Goal: Navigation & Orientation: Find specific page/section

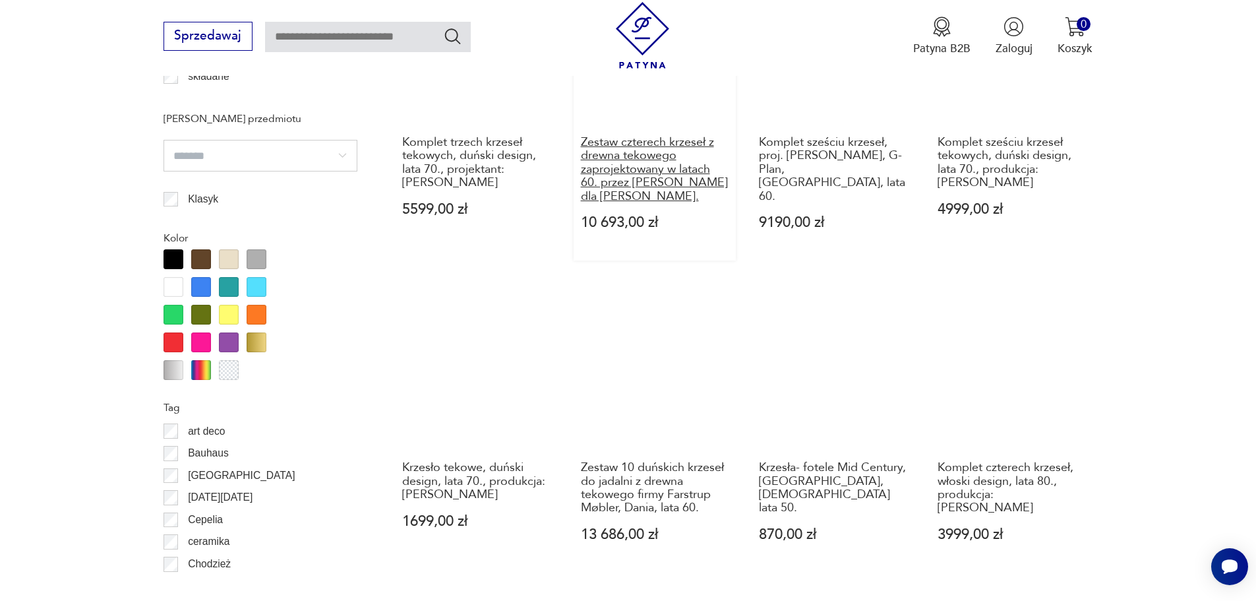
scroll to position [1626, 0]
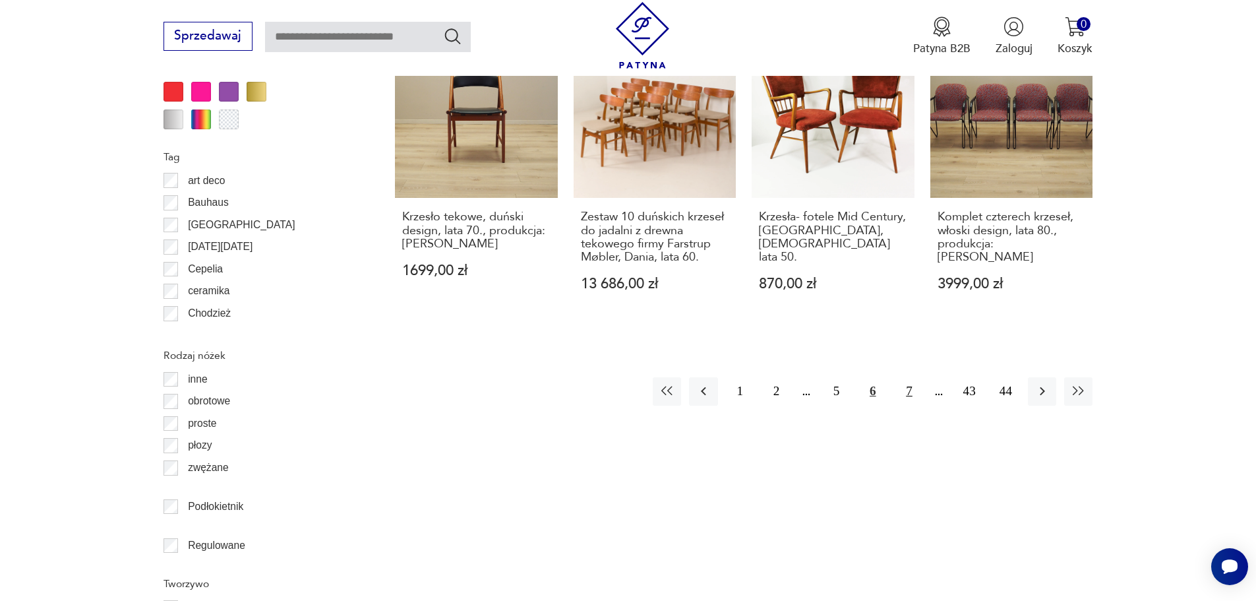
click at [906, 377] on button "7" at bounding box center [909, 391] width 28 height 28
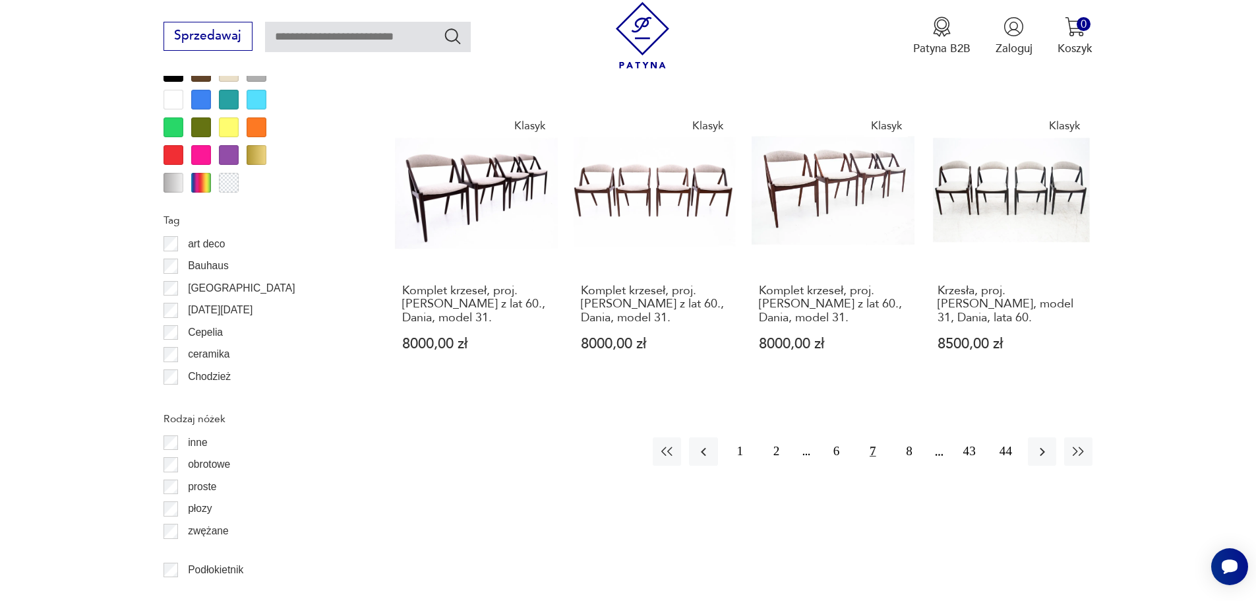
scroll to position [1889, 0]
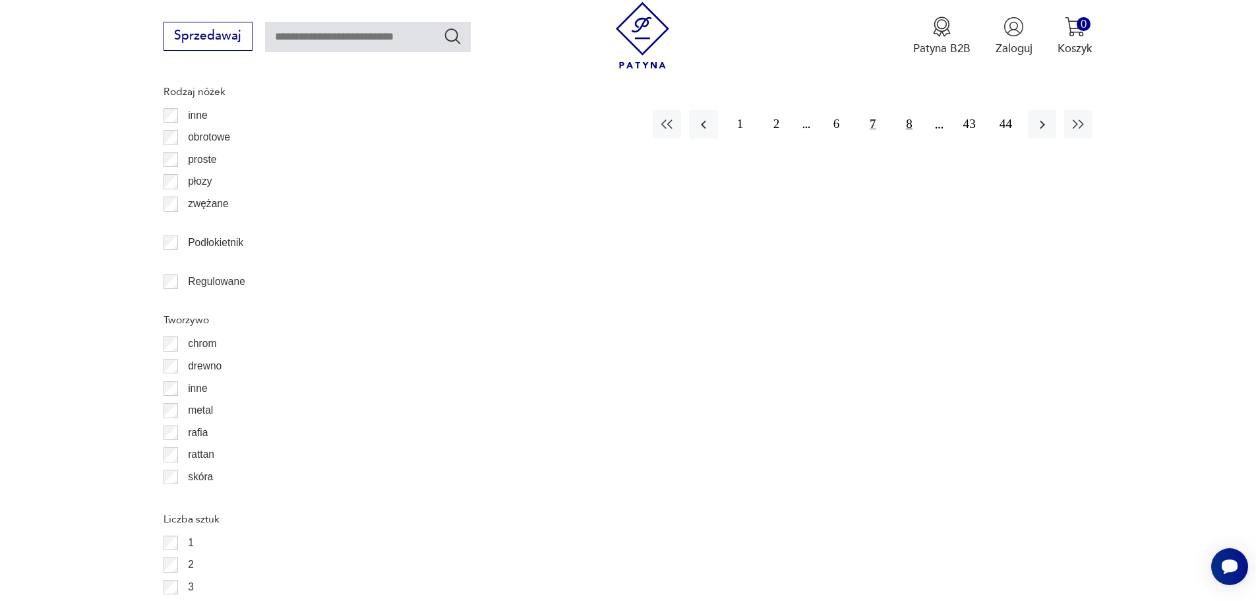
click at [909, 110] on button "8" at bounding box center [909, 124] width 28 height 28
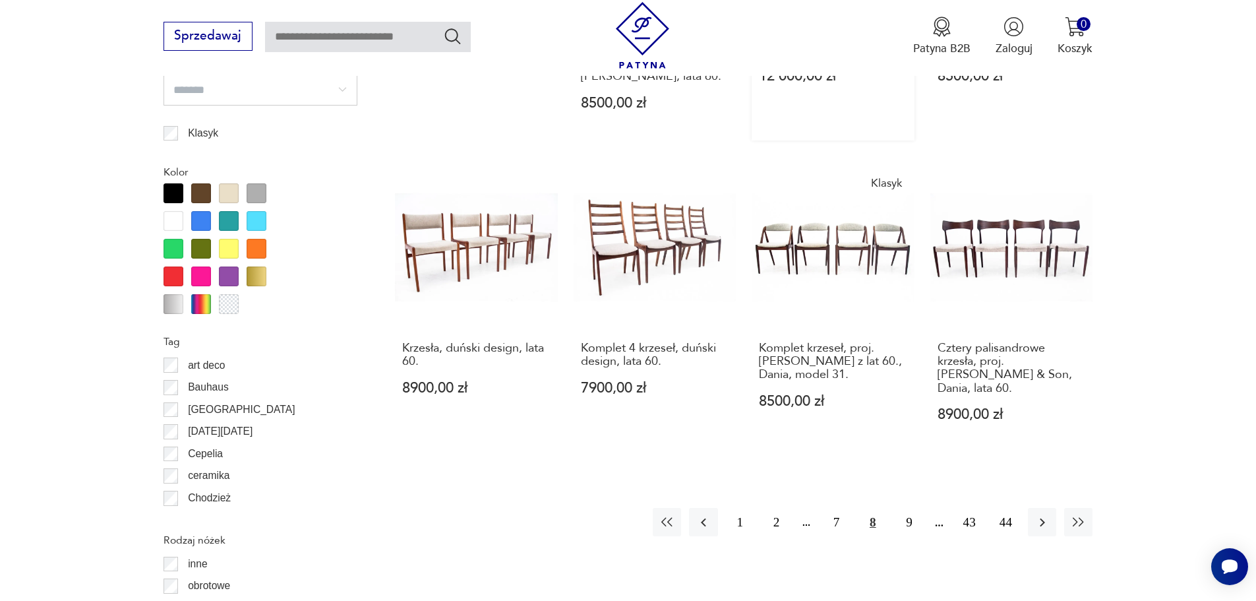
scroll to position [1692, 0]
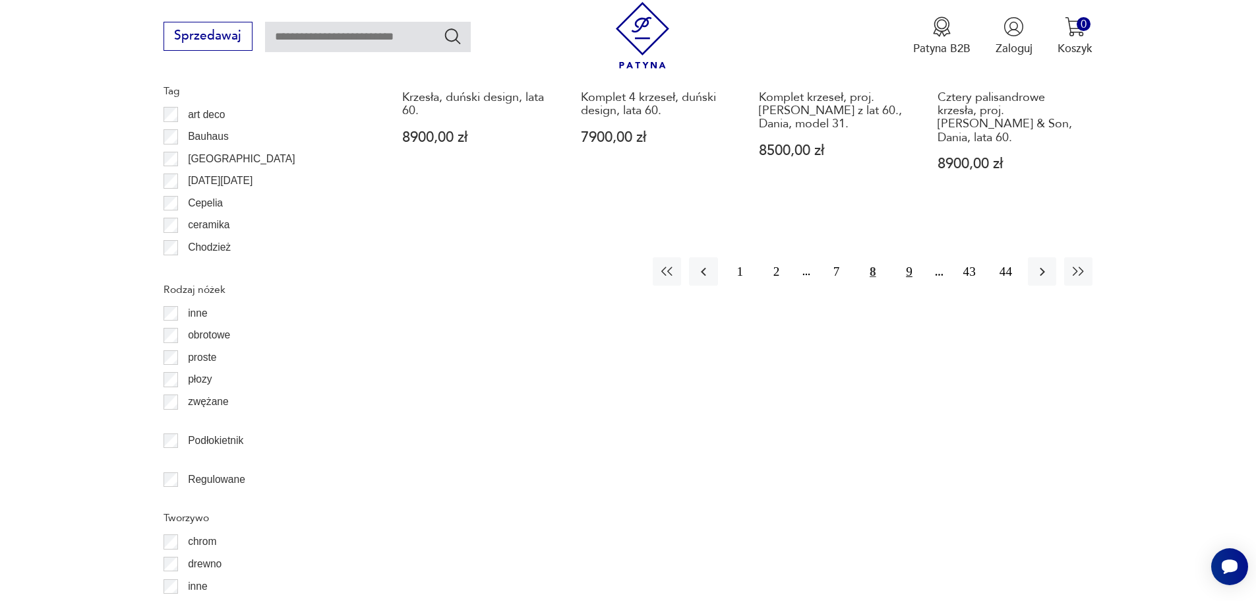
click at [908, 257] on button "9" at bounding box center [909, 271] width 28 height 28
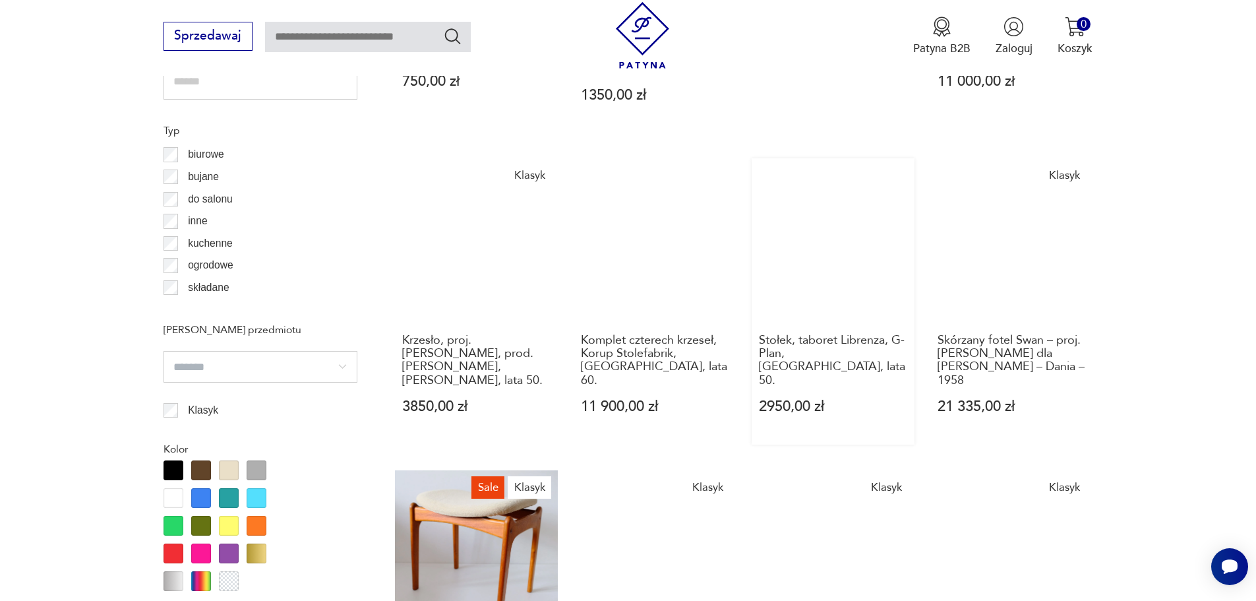
scroll to position [1560, 0]
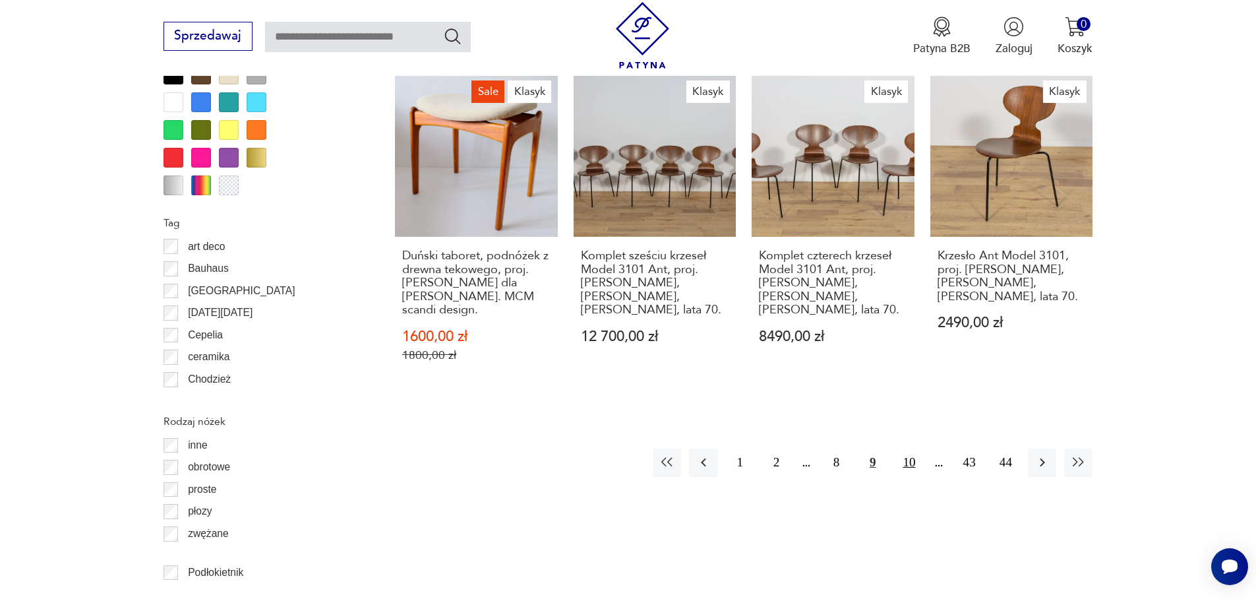
click at [913, 448] on button "10" at bounding box center [909, 462] width 28 height 28
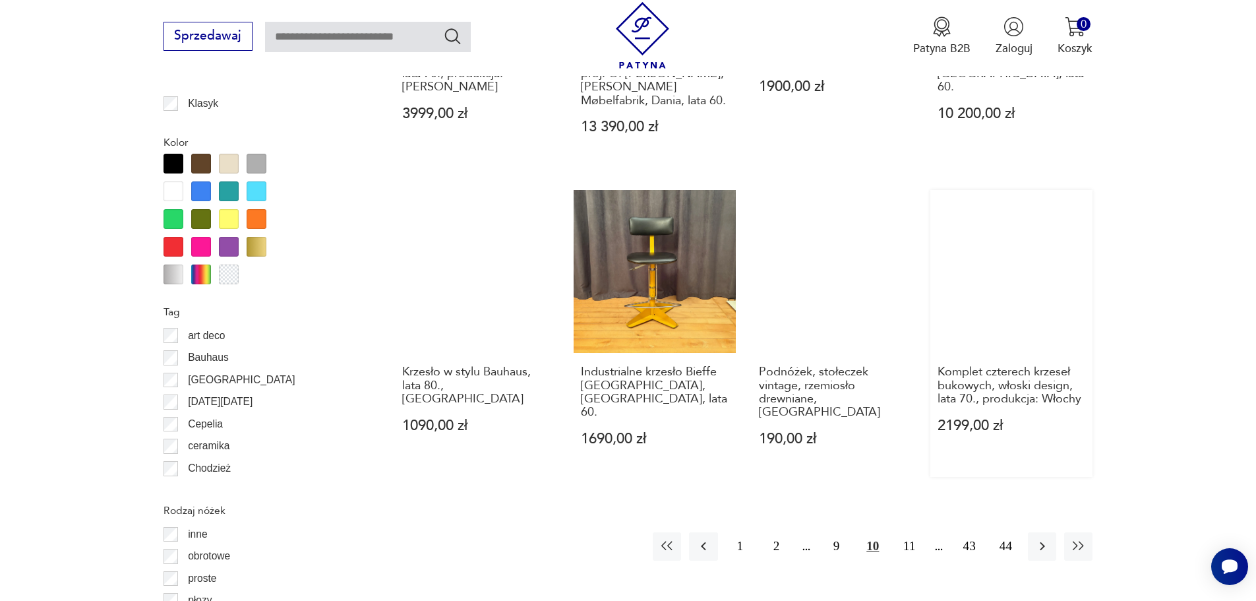
scroll to position [1692, 0]
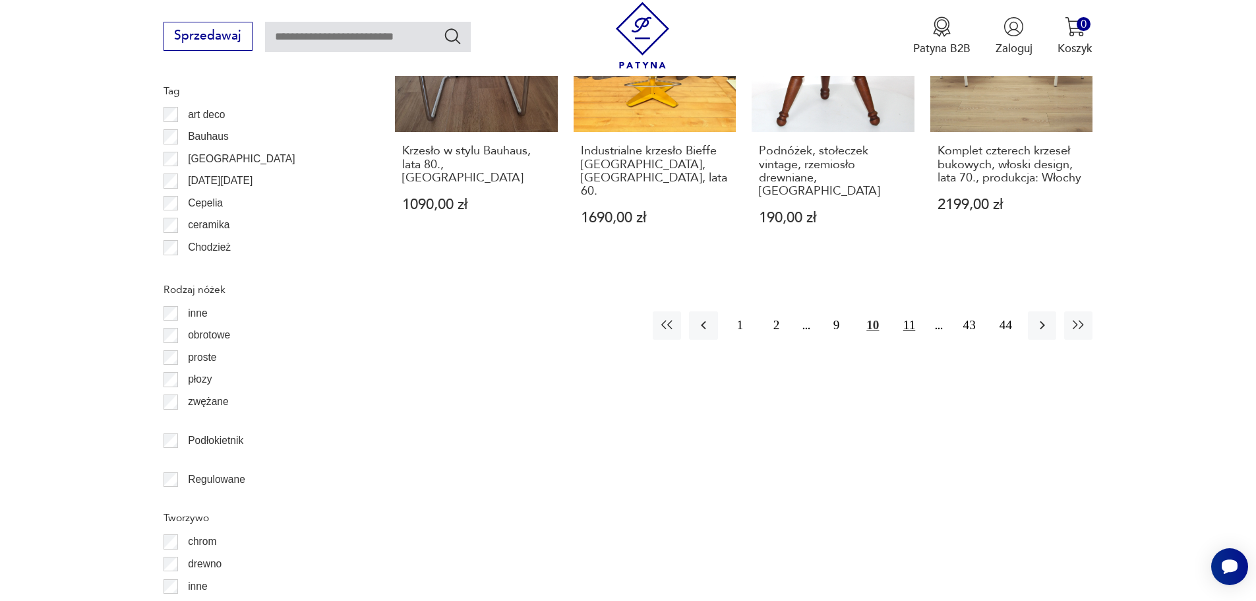
click at [911, 311] on button "11" at bounding box center [909, 325] width 28 height 28
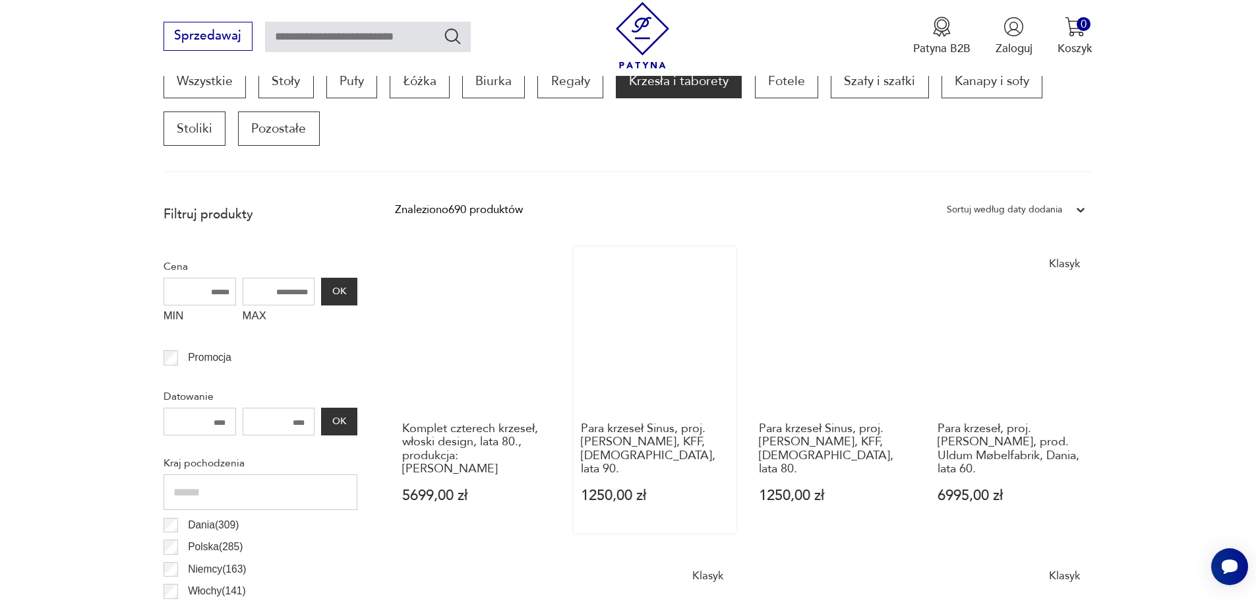
scroll to position [571, 0]
